Goal: Entertainment & Leisure: Consume media (video, audio)

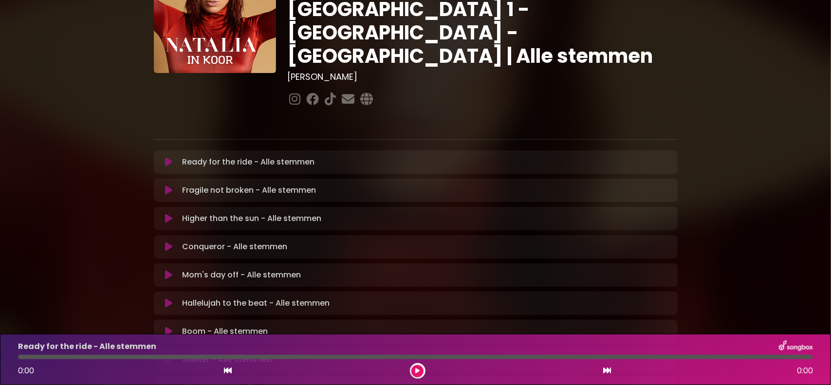
scroll to position [97, 0]
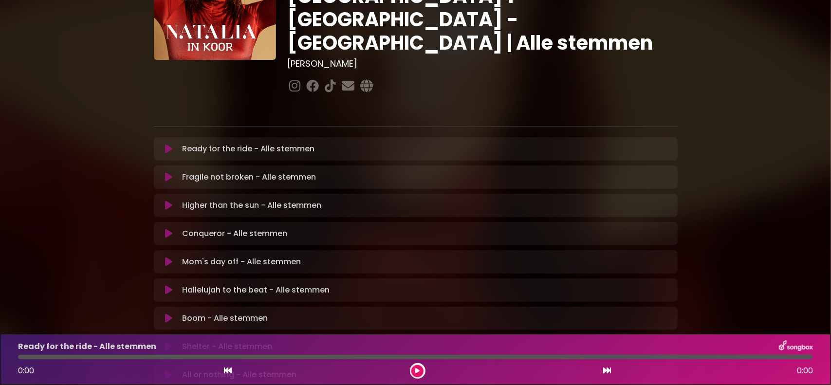
click at [170, 201] on icon at bounding box center [168, 206] width 7 height 10
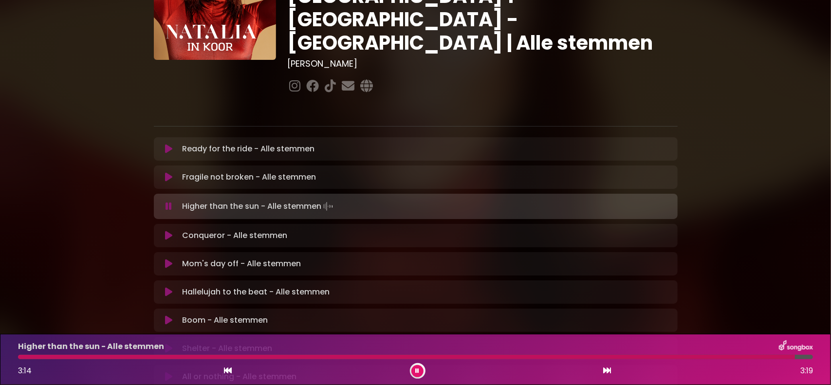
click at [419, 370] on icon at bounding box center [418, 371] width 4 height 6
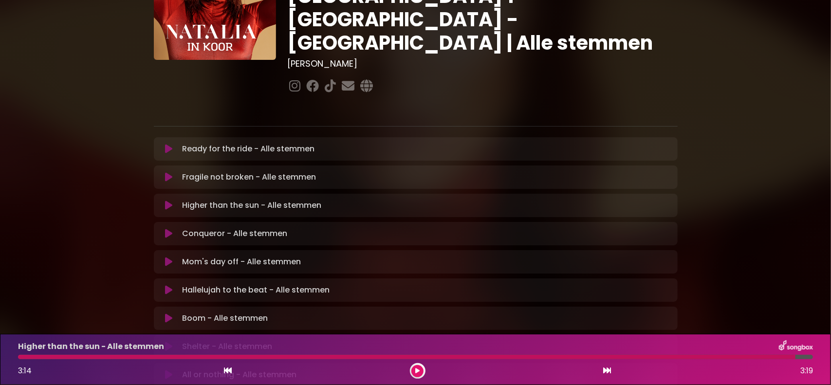
click at [166, 229] on icon at bounding box center [168, 234] width 7 height 10
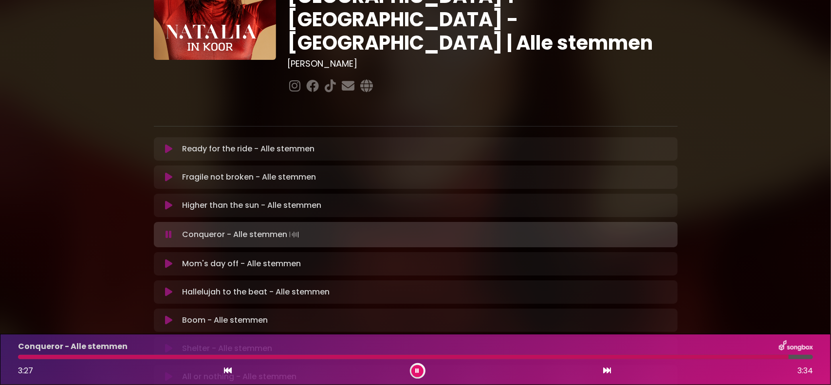
click at [417, 374] on icon at bounding box center [418, 371] width 4 height 6
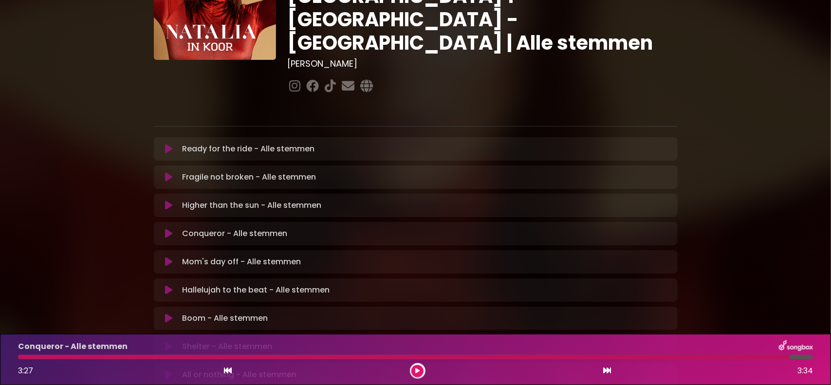
click at [166, 257] on icon at bounding box center [168, 262] width 7 height 10
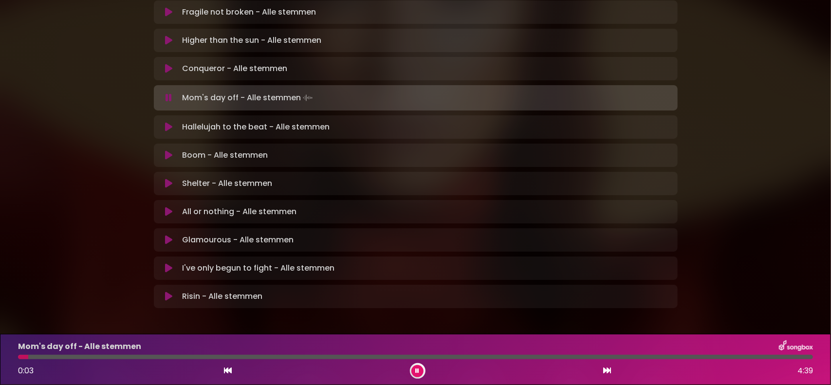
scroll to position [214, 0]
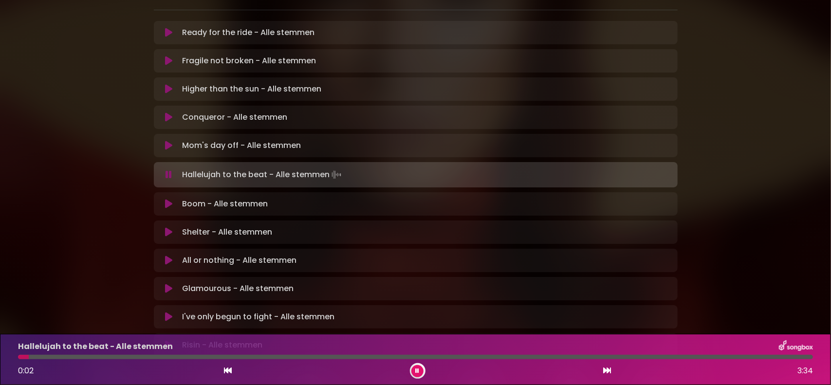
click at [423, 368] on div at bounding box center [418, 371] width 16 height 16
click at [412, 370] on button at bounding box center [417, 371] width 12 height 12
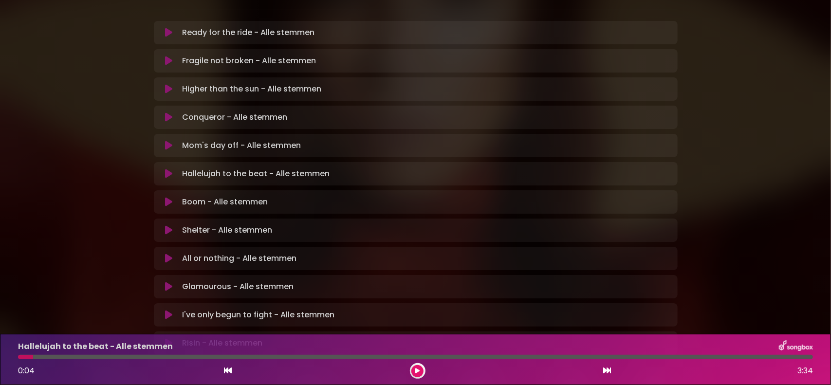
click at [167, 169] on icon at bounding box center [168, 174] width 7 height 10
